Goal: Task Accomplishment & Management: Use online tool/utility

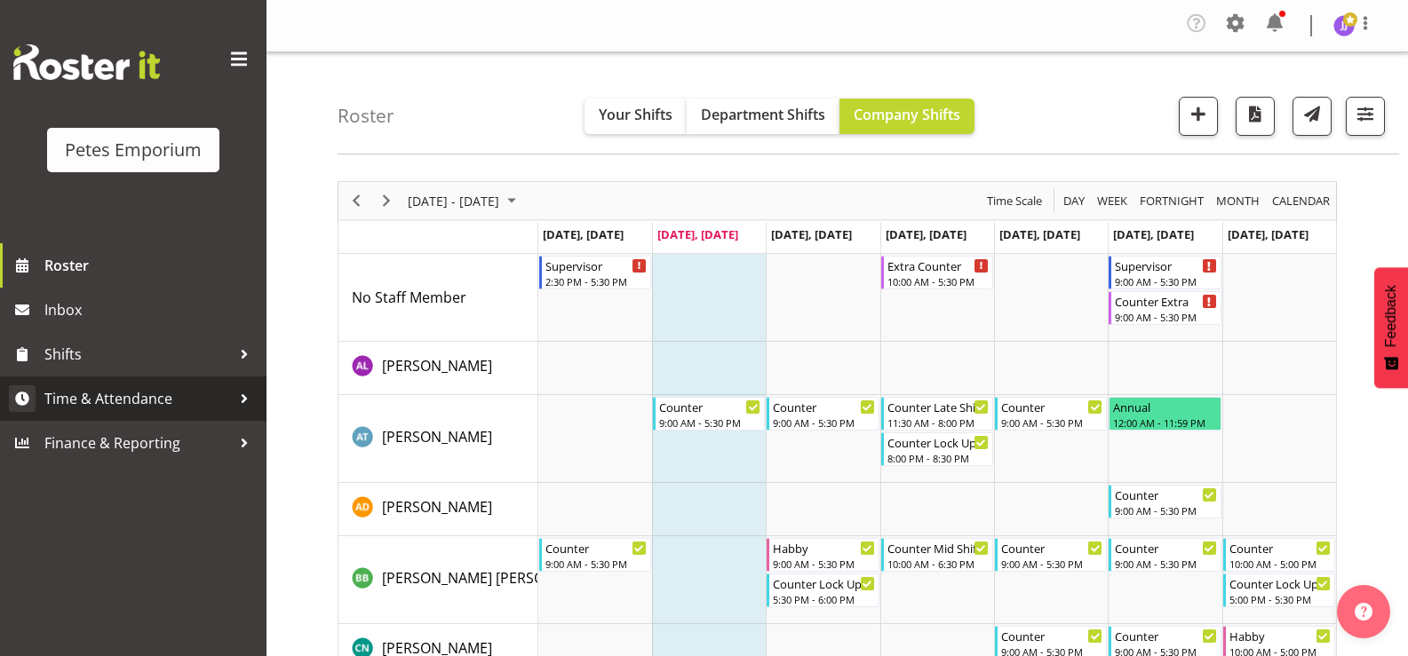
click at [152, 394] on span "Time & Attendance" at bounding box center [137, 398] width 186 height 27
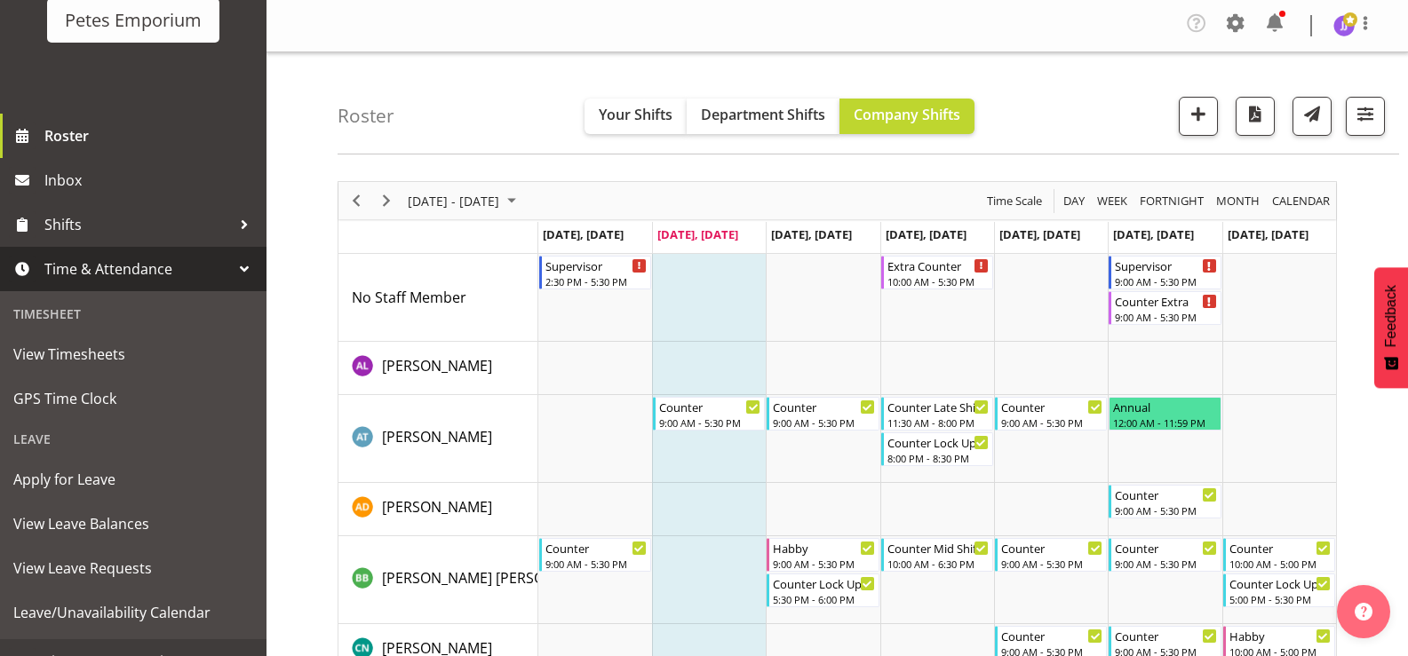
scroll to position [157, 0]
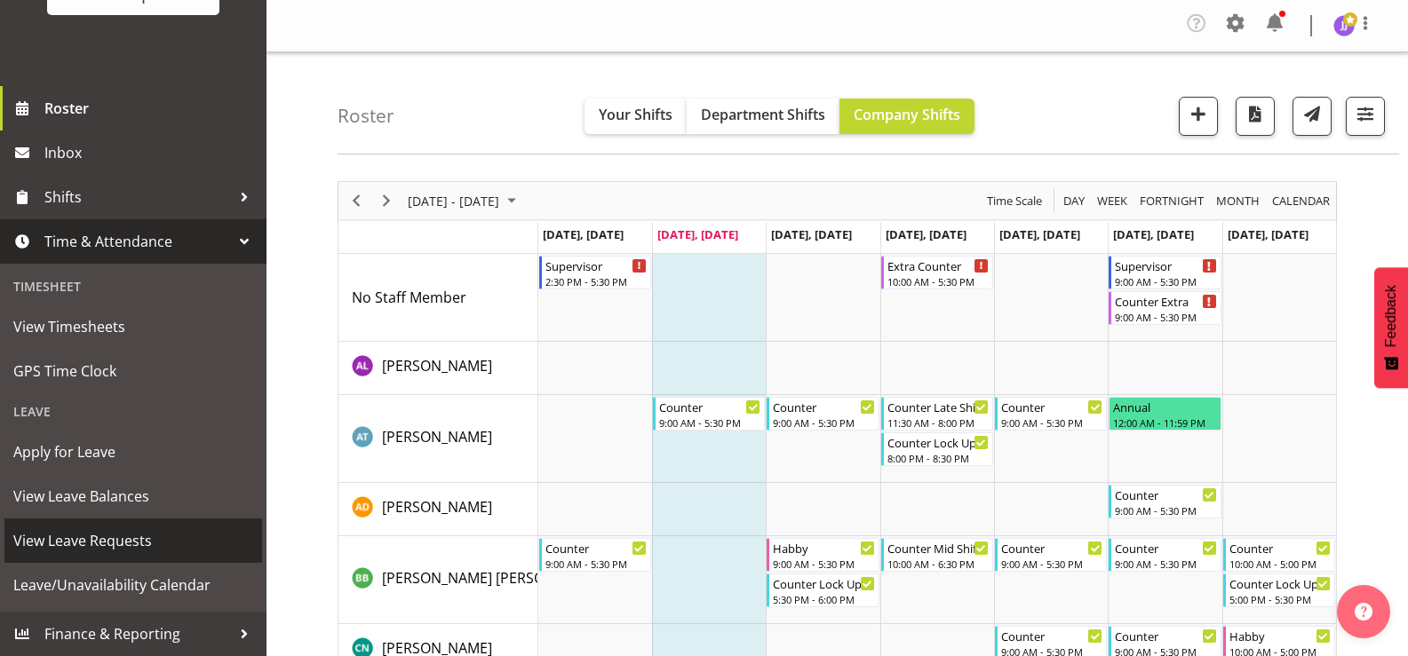
click at [144, 543] on span "View Leave Requests" at bounding box center [133, 540] width 240 height 27
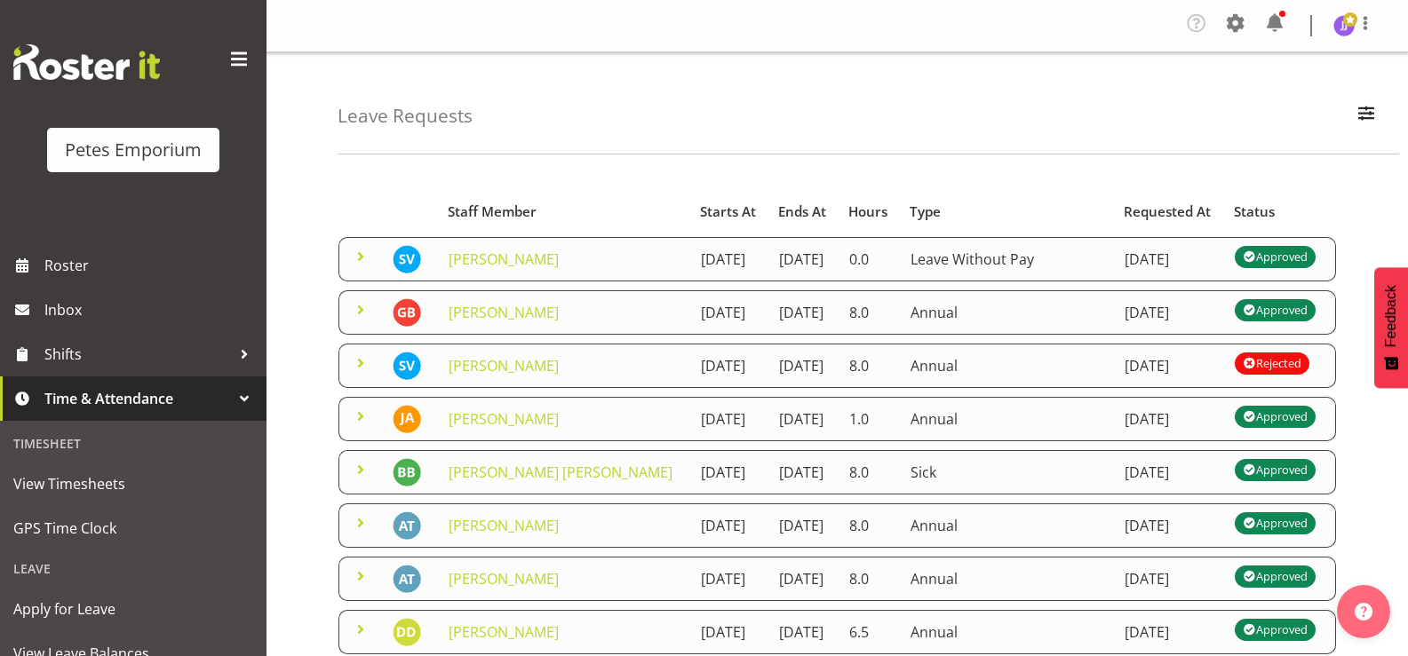
click at [359, 258] on span at bounding box center [360, 256] width 21 height 21
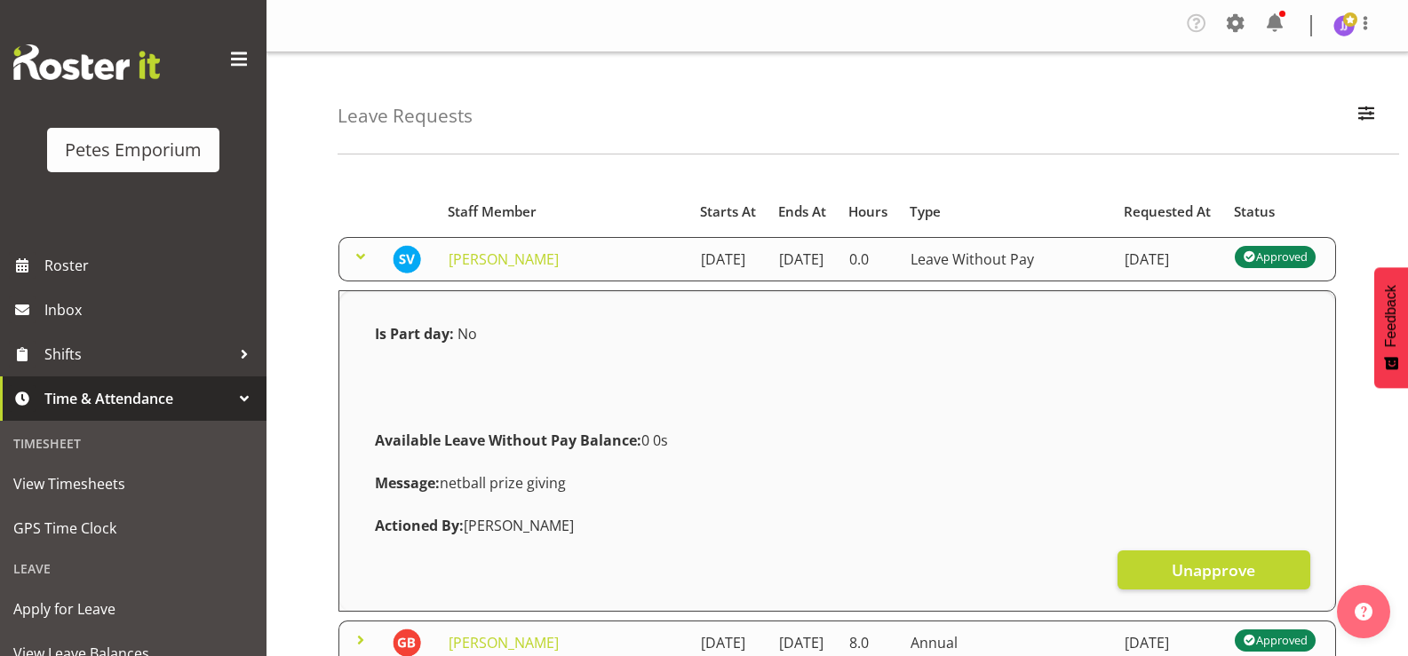
click at [362, 254] on span at bounding box center [360, 256] width 21 height 21
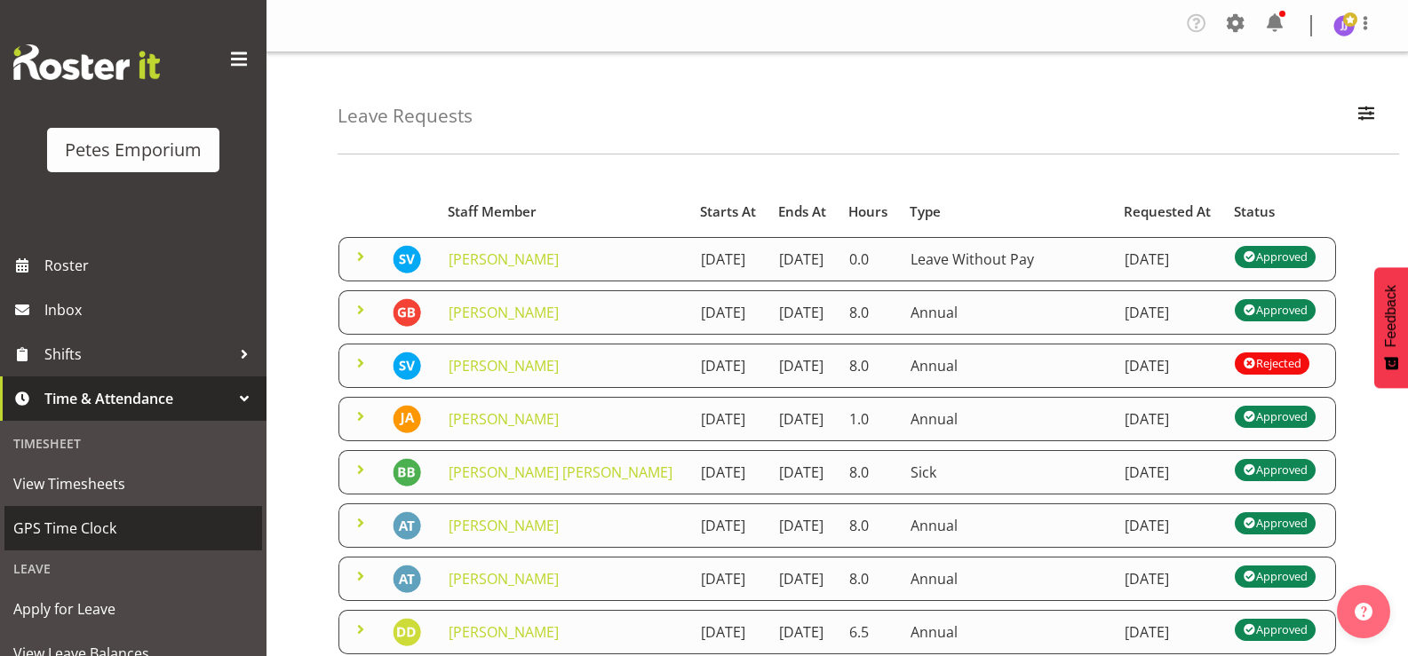
click at [112, 528] on span "GPS Time Clock" at bounding box center [133, 528] width 240 height 27
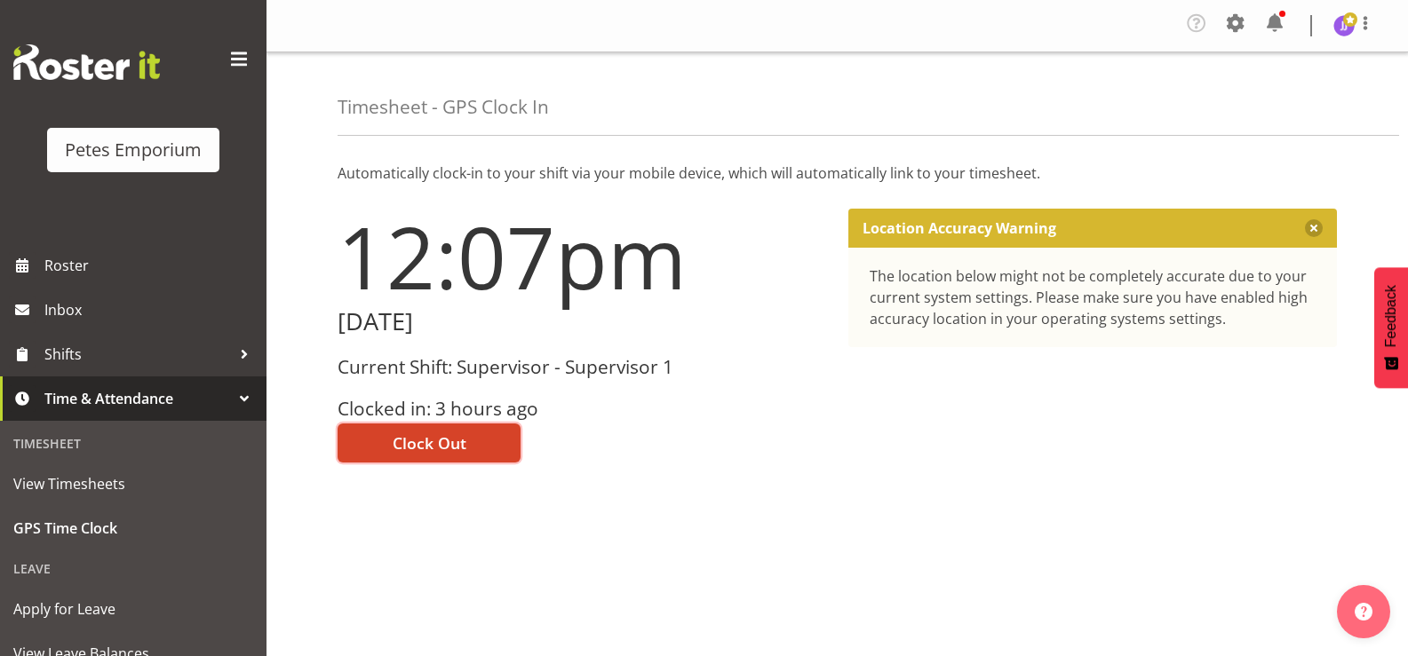
click at [445, 440] on span "Clock Out" at bounding box center [430, 443] width 74 height 23
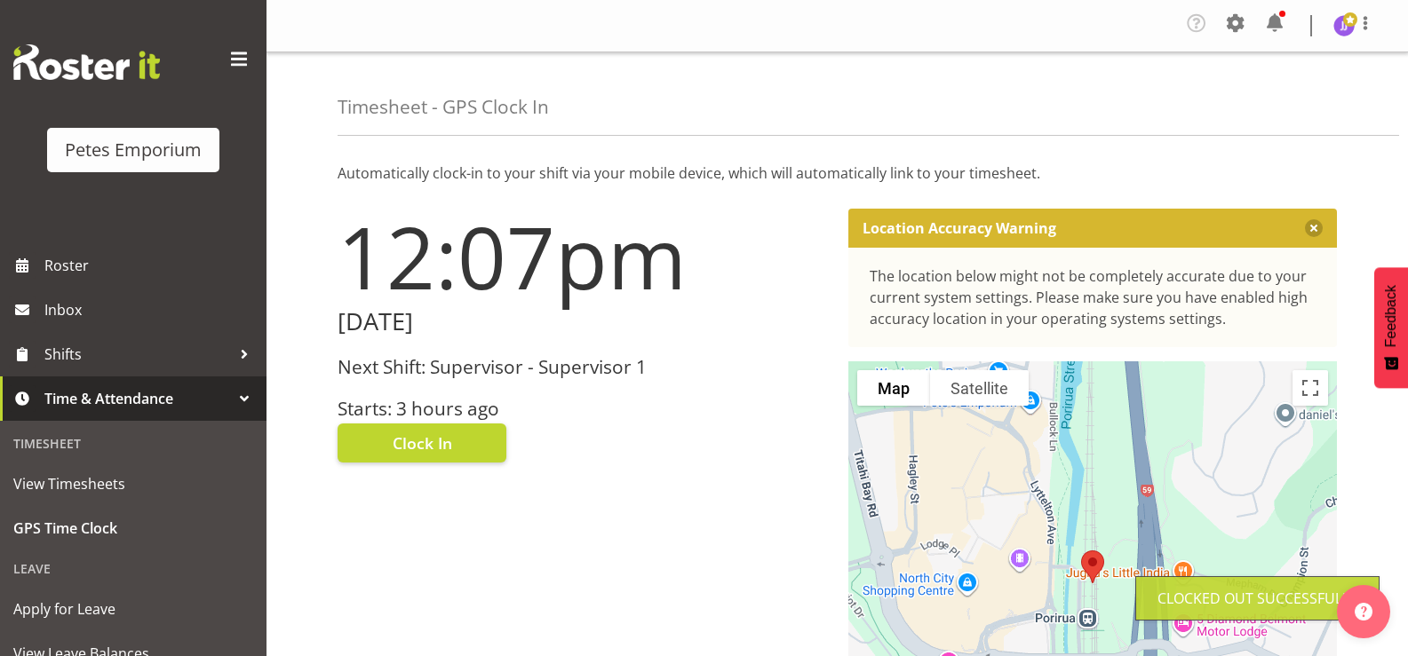
click at [1344, 32] on img at bounding box center [1343, 25] width 21 height 21
click at [1276, 104] on link "Log Out" at bounding box center [1290, 98] width 171 height 32
